Goal: Navigation & Orientation: Find specific page/section

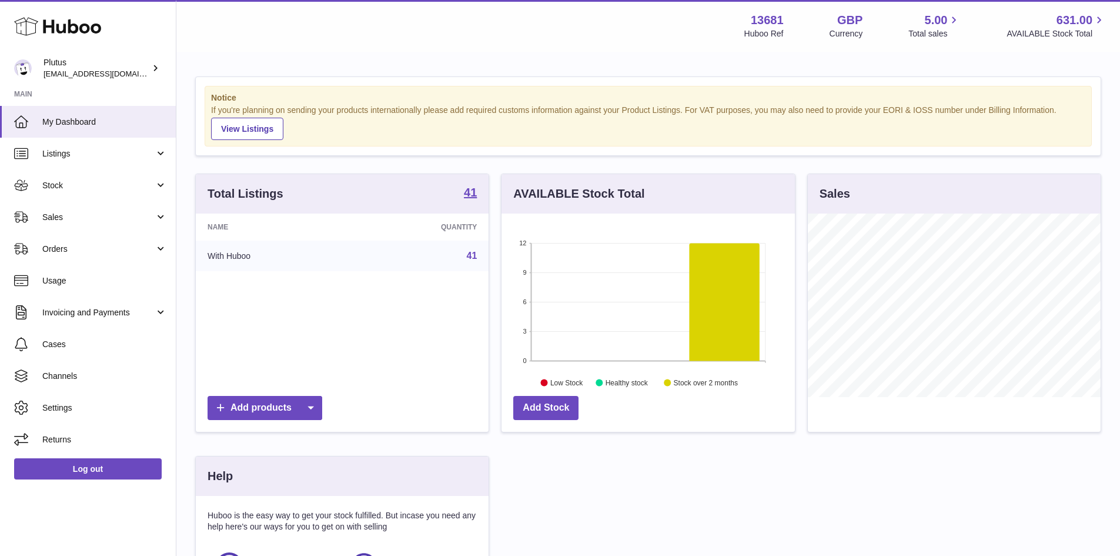
scroll to position [183, 293]
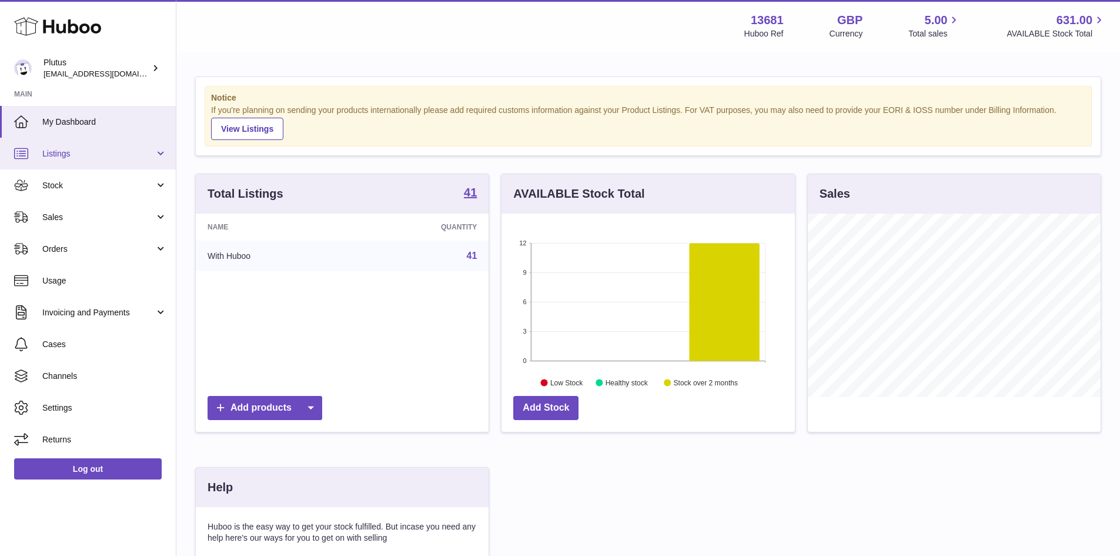
click at [150, 148] on span "Listings" at bounding box center [98, 153] width 112 height 11
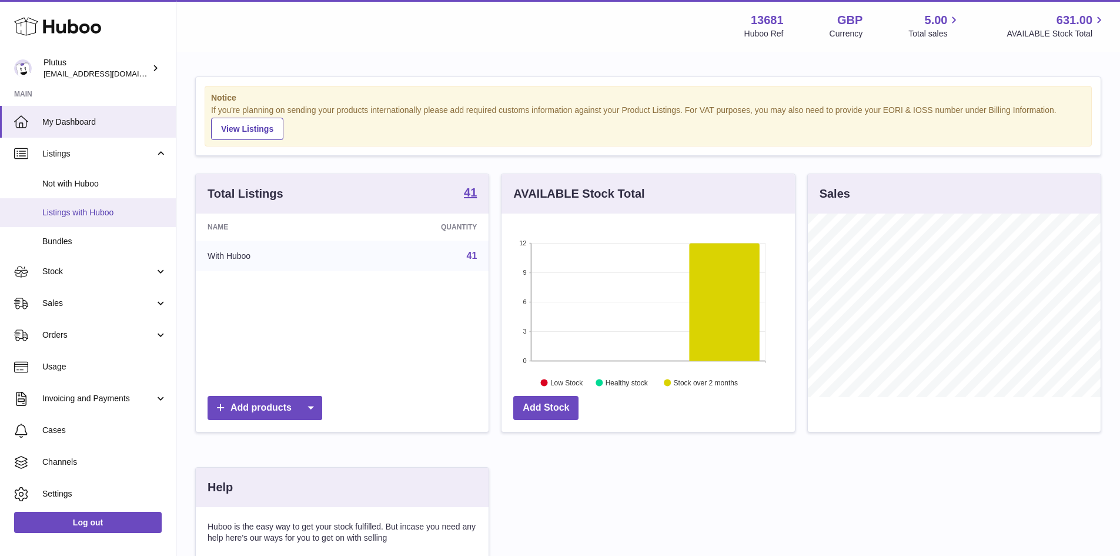
click at [121, 211] on span "Listings with Huboo" at bounding box center [104, 212] width 125 height 11
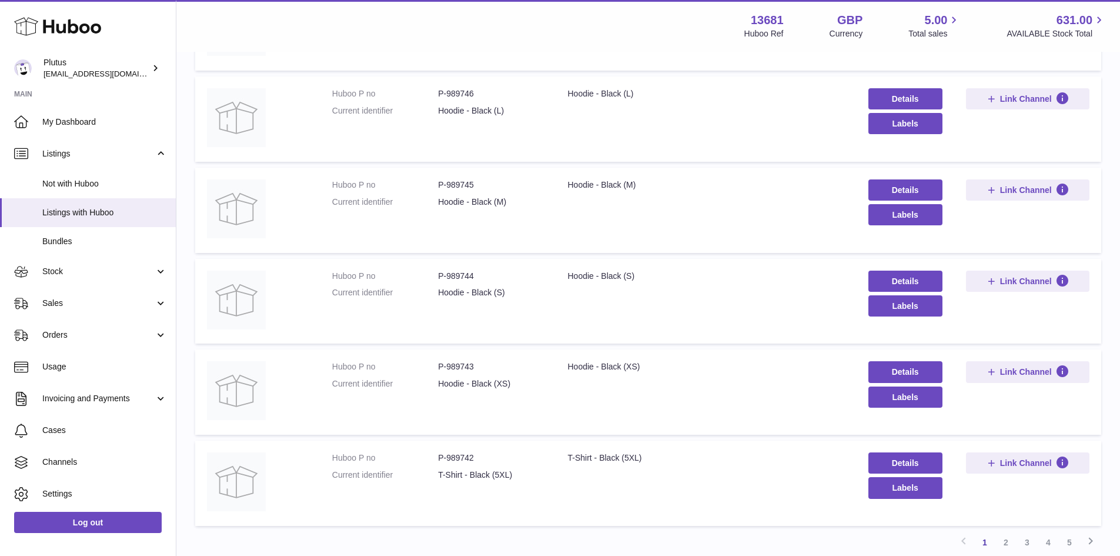
scroll to position [687, 0]
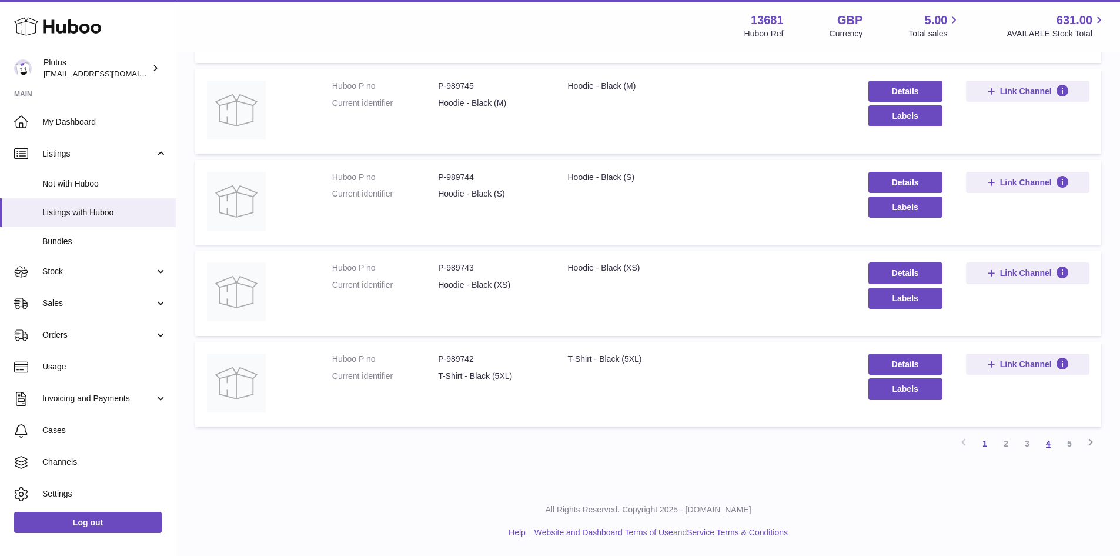
click at [1046, 442] on link "4" at bounding box center [1048, 443] width 21 height 21
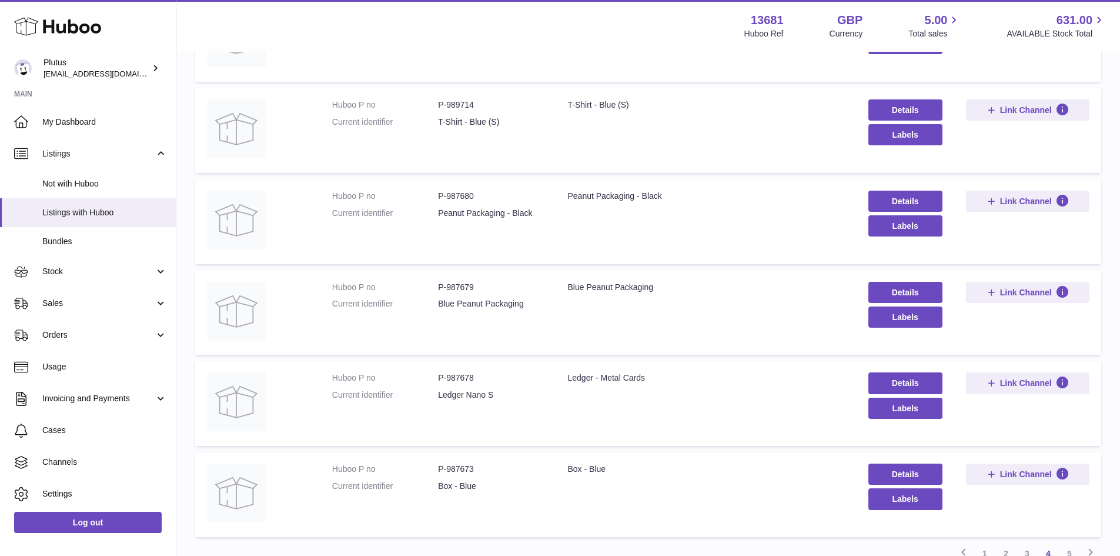
scroll to position [582, 0]
